Goal: Communication & Community: Ask a question

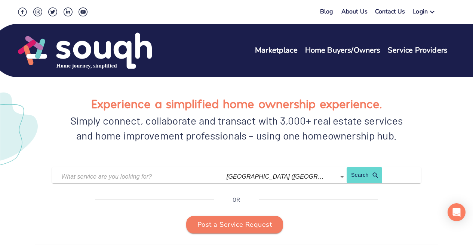
click at [393, 12] on link "Contact Us" at bounding box center [390, 12] width 30 height 11
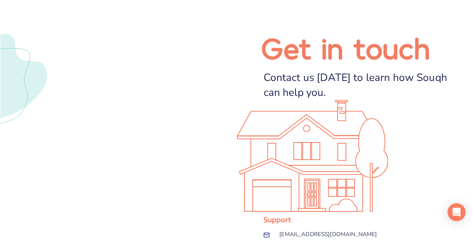
scroll to position [149, 0]
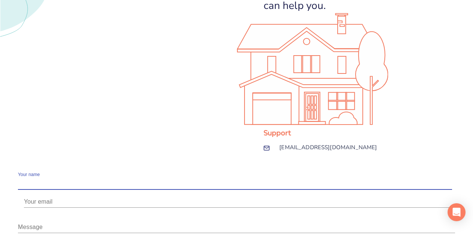
click at [246, 178] on input "text" at bounding box center [235, 184] width 434 height 12
click at [213, 178] on input "text" at bounding box center [235, 184] width 434 height 12
type input "[PERSON_NAME]"
click at [347, 196] on input "email" at bounding box center [239, 202] width 431 height 12
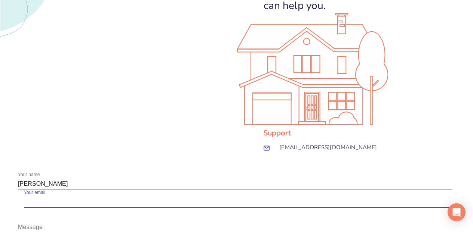
type input "[EMAIL_ADDRESS][DOMAIN_NAME]"
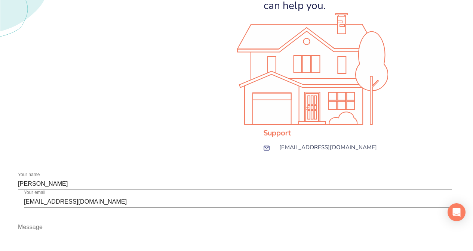
click at [234, 221] on div "x" at bounding box center [236, 227] width 437 height 12
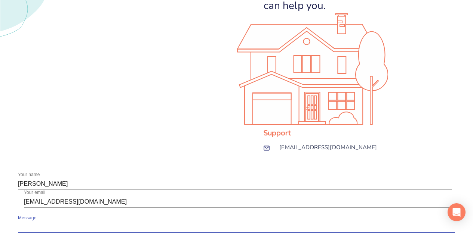
paste textarea "Hello I hope this message finds you well. I am looking to sell my property loca…"
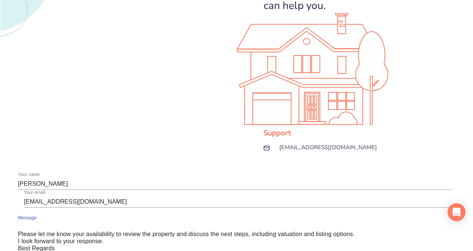
type textarea "Hello I hope this message finds you well. I am looking to sell my property loca…"
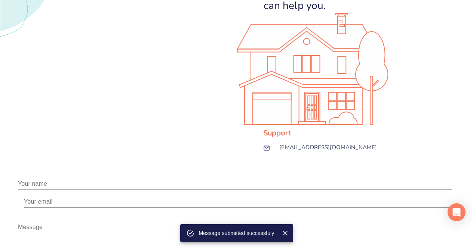
scroll to position [0, 0]
